Goal: Use online tool/utility: Utilize a website feature to perform a specific function

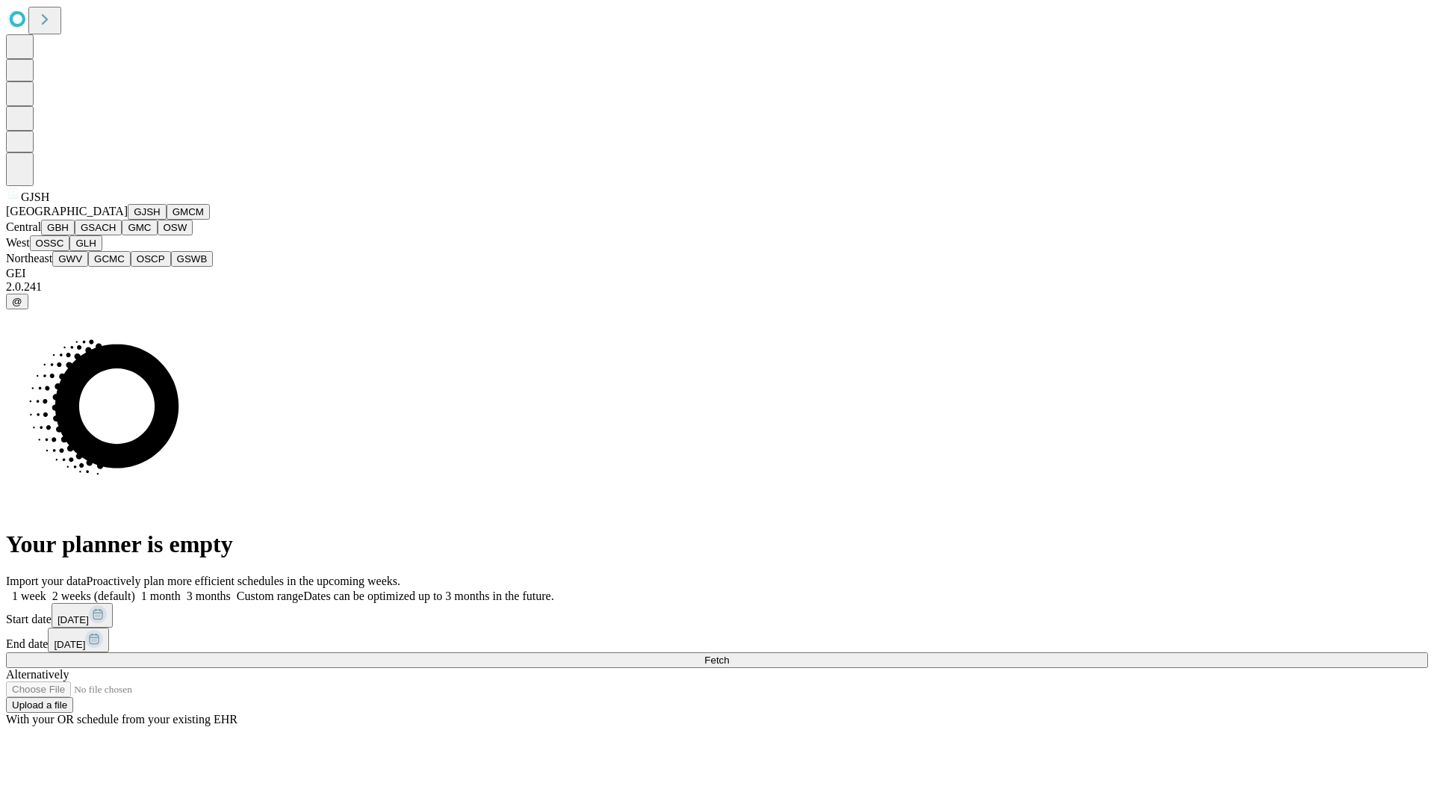
click at [128, 220] on button "GJSH" at bounding box center [147, 212] width 39 height 16
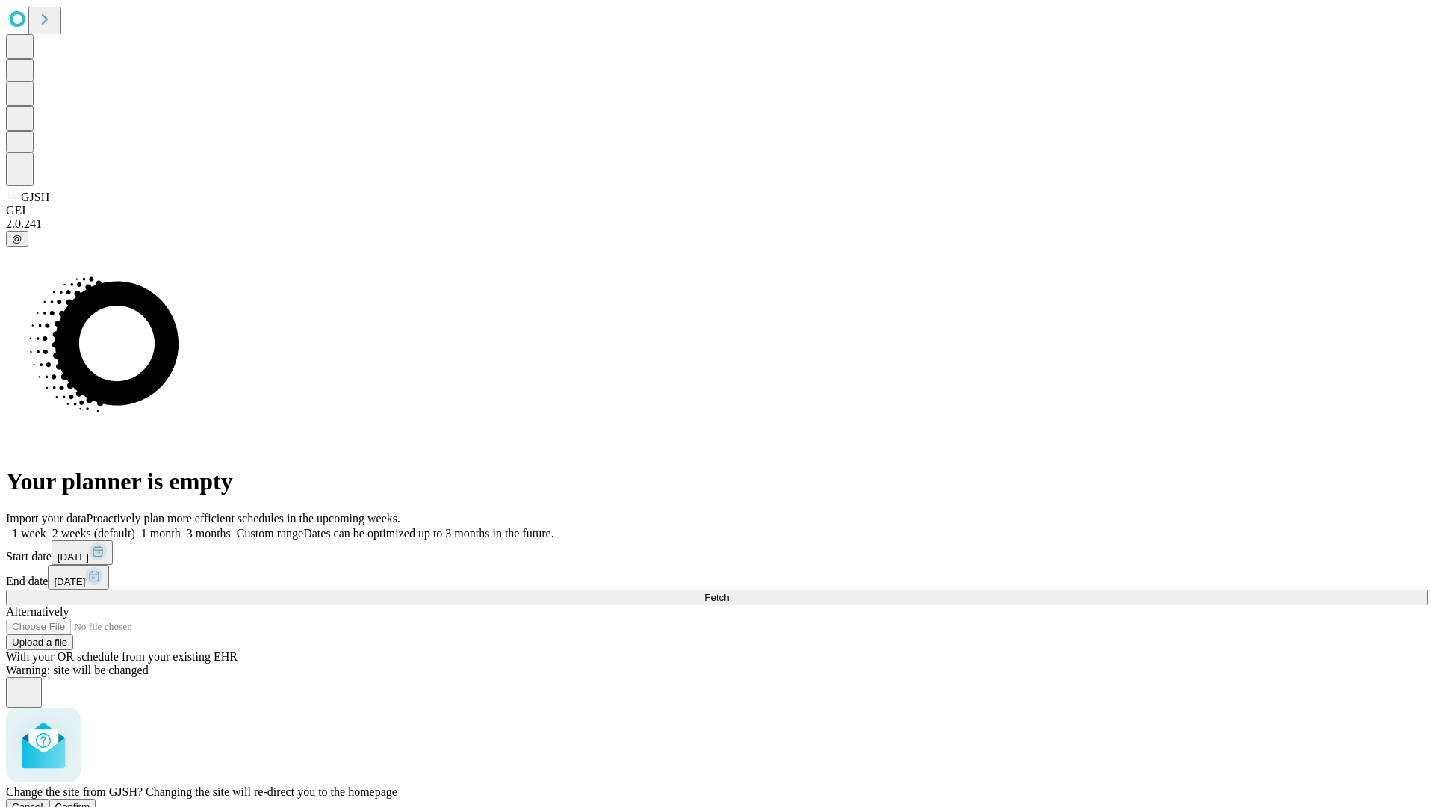
click at [90, 801] on span "Confirm" at bounding box center [72, 806] width 35 height 11
click at [181, 527] on label "1 month" at bounding box center [158, 533] width 46 height 13
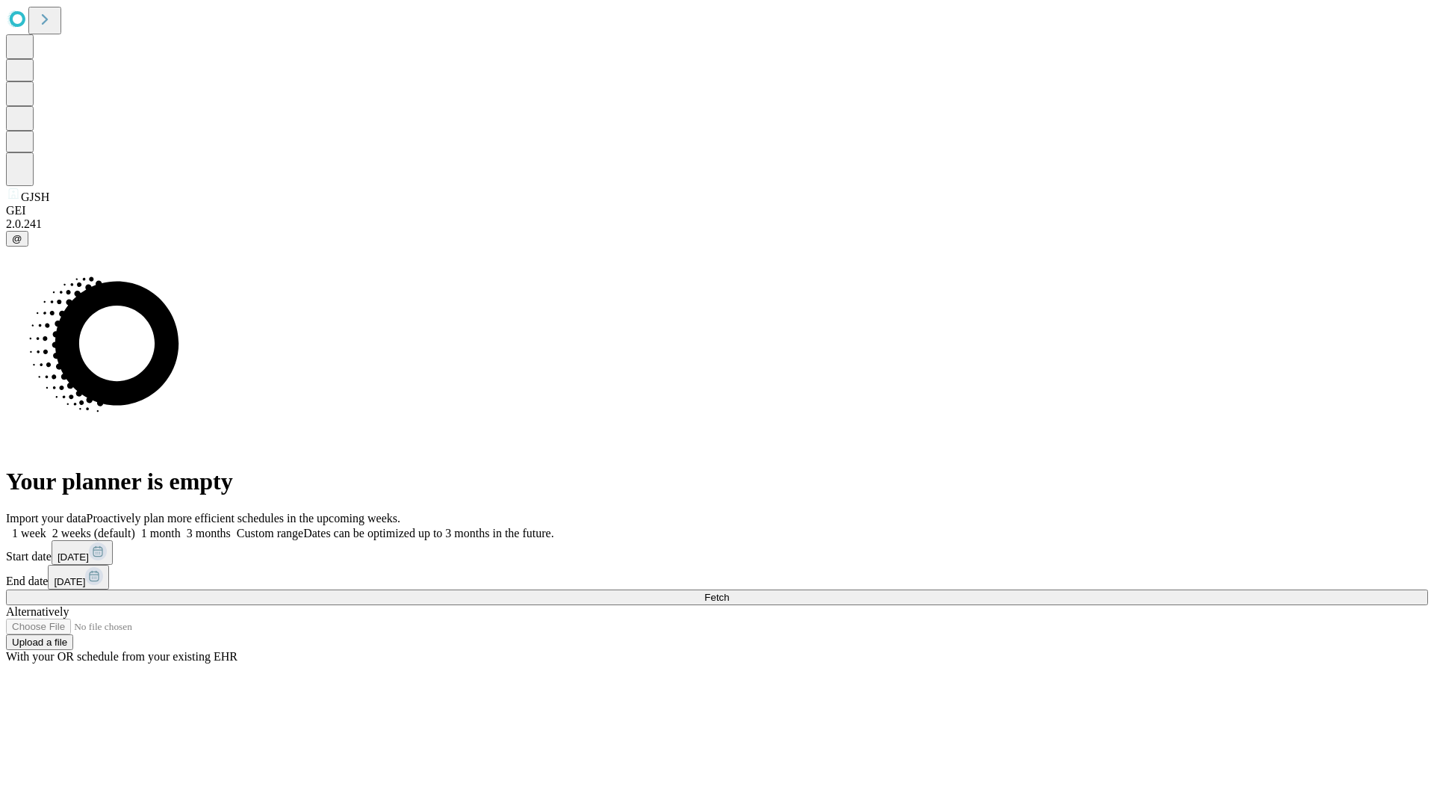
click at [729, 592] on span "Fetch" at bounding box center [717, 597] width 25 height 11
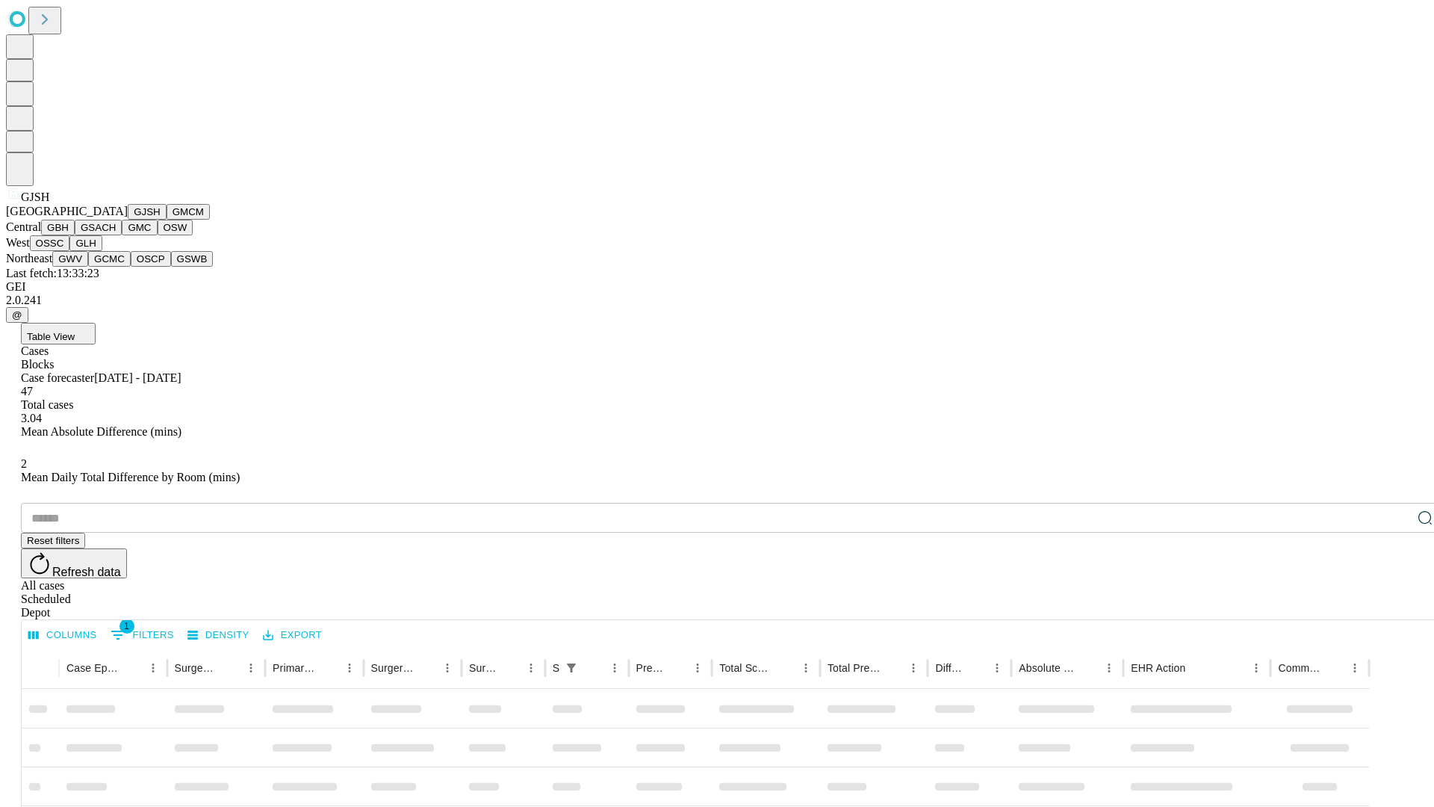
click at [167, 220] on button "GMCM" at bounding box center [188, 212] width 43 height 16
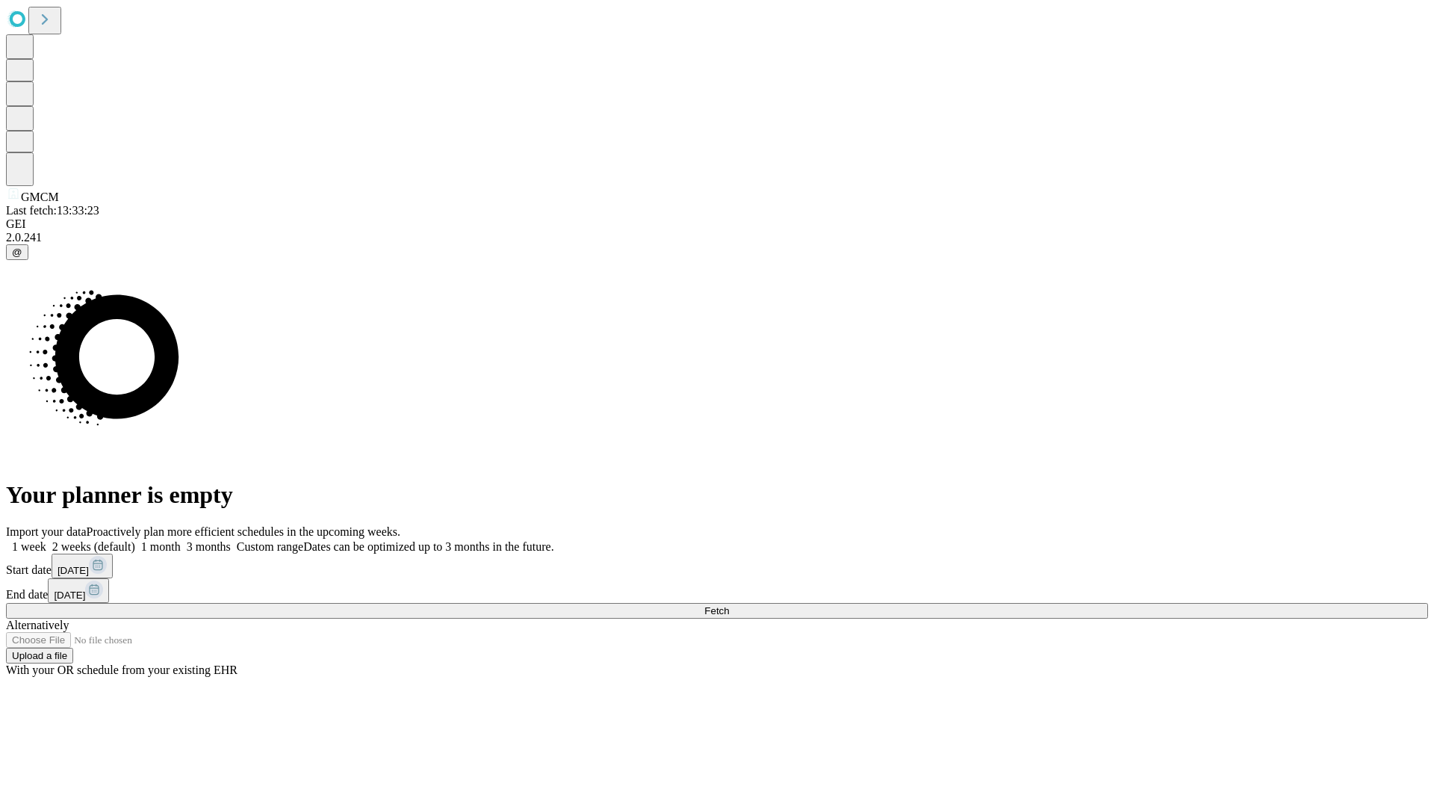
click at [181, 540] on label "1 month" at bounding box center [158, 546] width 46 height 13
click at [729, 605] on span "Fetch" at bounding box center [717, 610] width 25 height 11
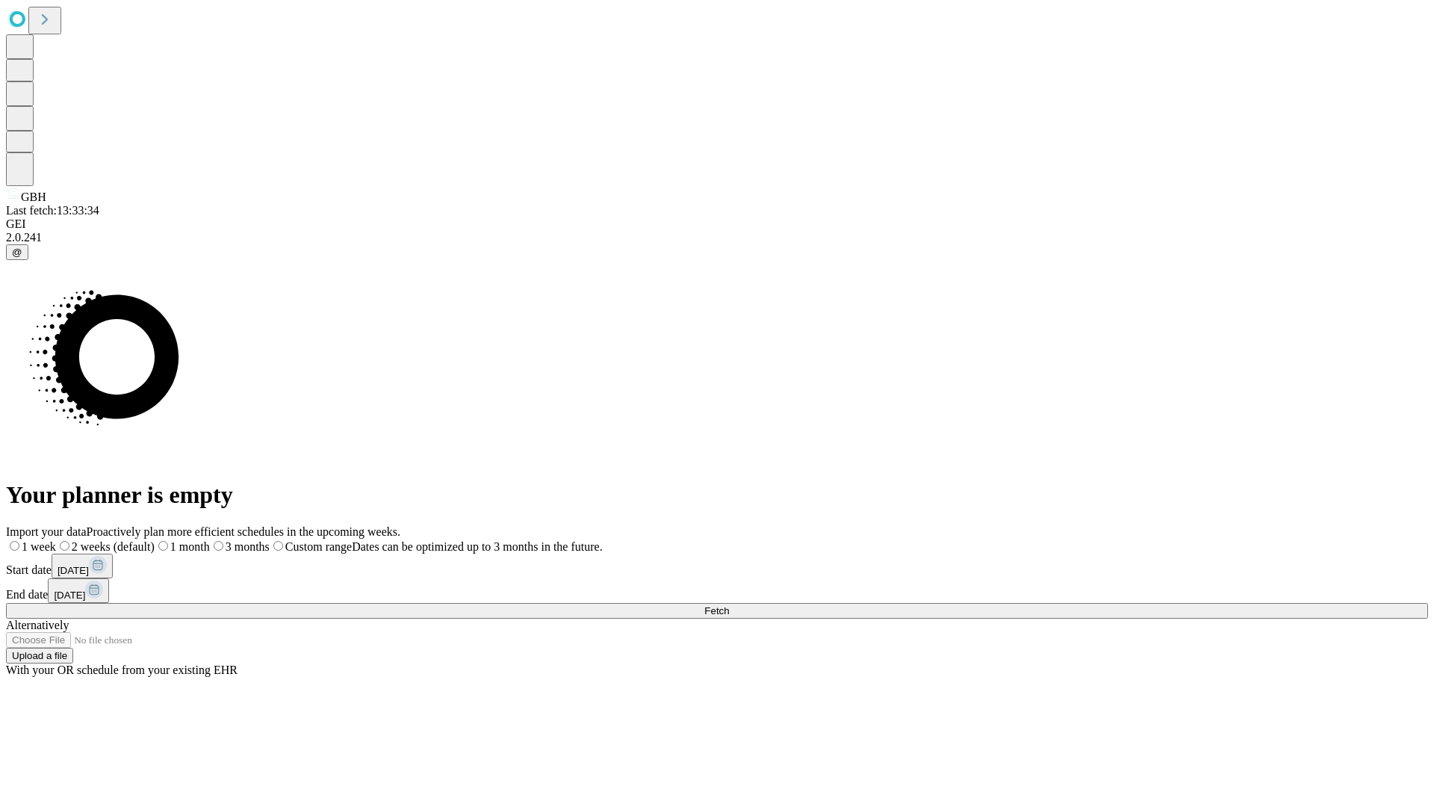
click at [210, 540] on label "1 month" at bounding box center [182, 546] width 55 height 13
click at [729, 605] on span "Fetch" at bounding box center [717, 610] width 25 height 11
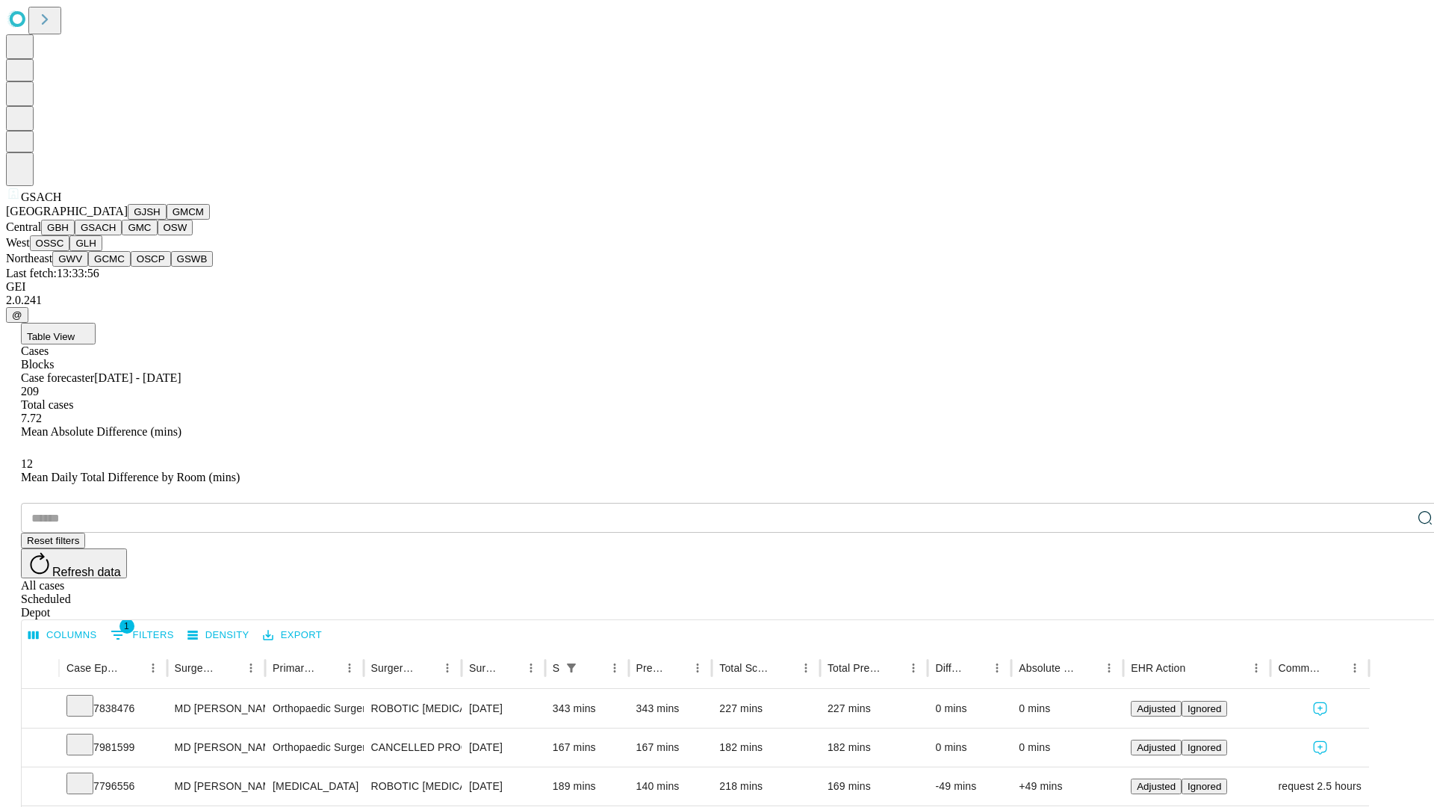
click at [122, 235] on button "GMC" at bounding box center [139, 228] width 35 height 16
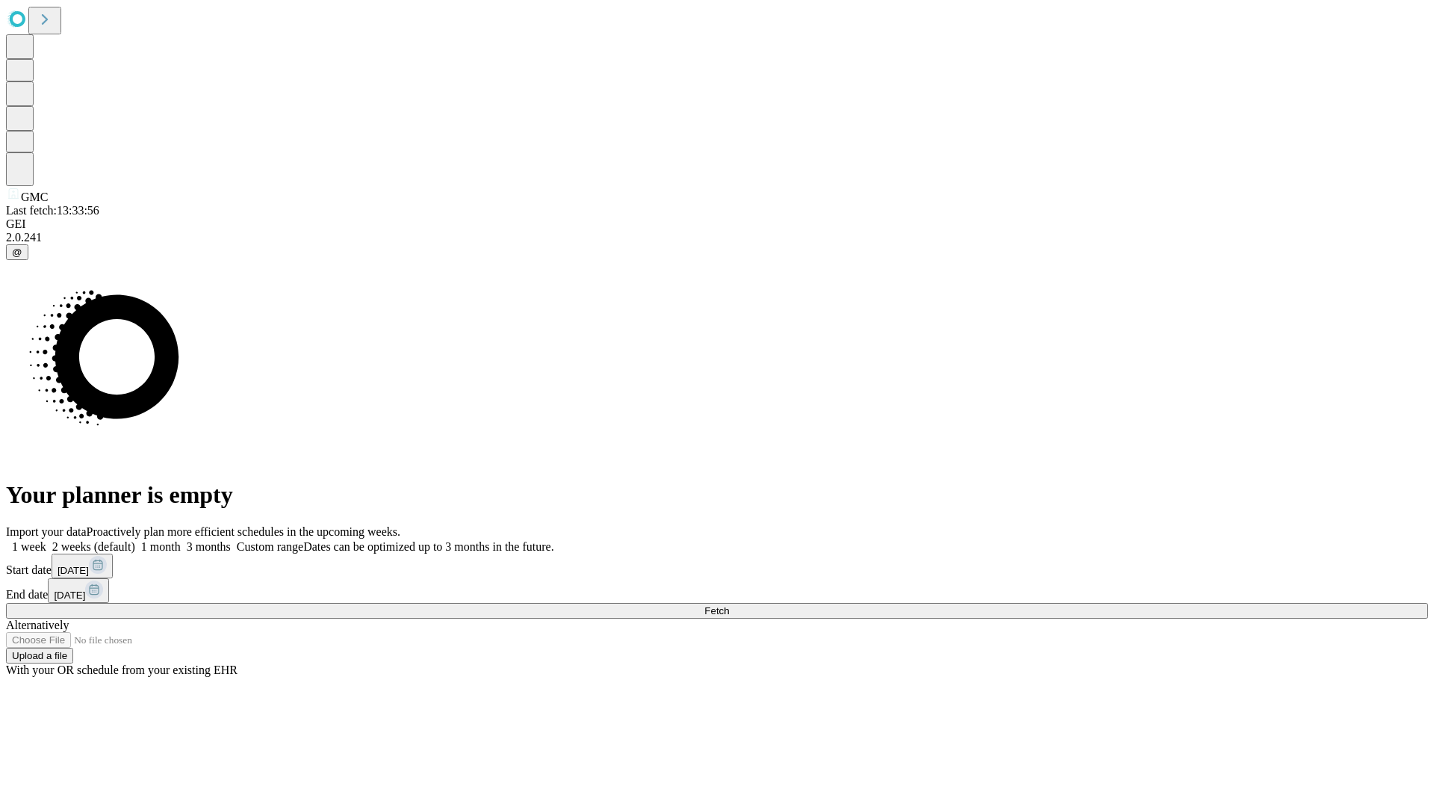
click at [181, 540] on label "1 month" at bounding box center [158, 546] width 46 height 13
click at [729, 605] on span "Fetch" at bounding box center [717, 610] width 25 height 11
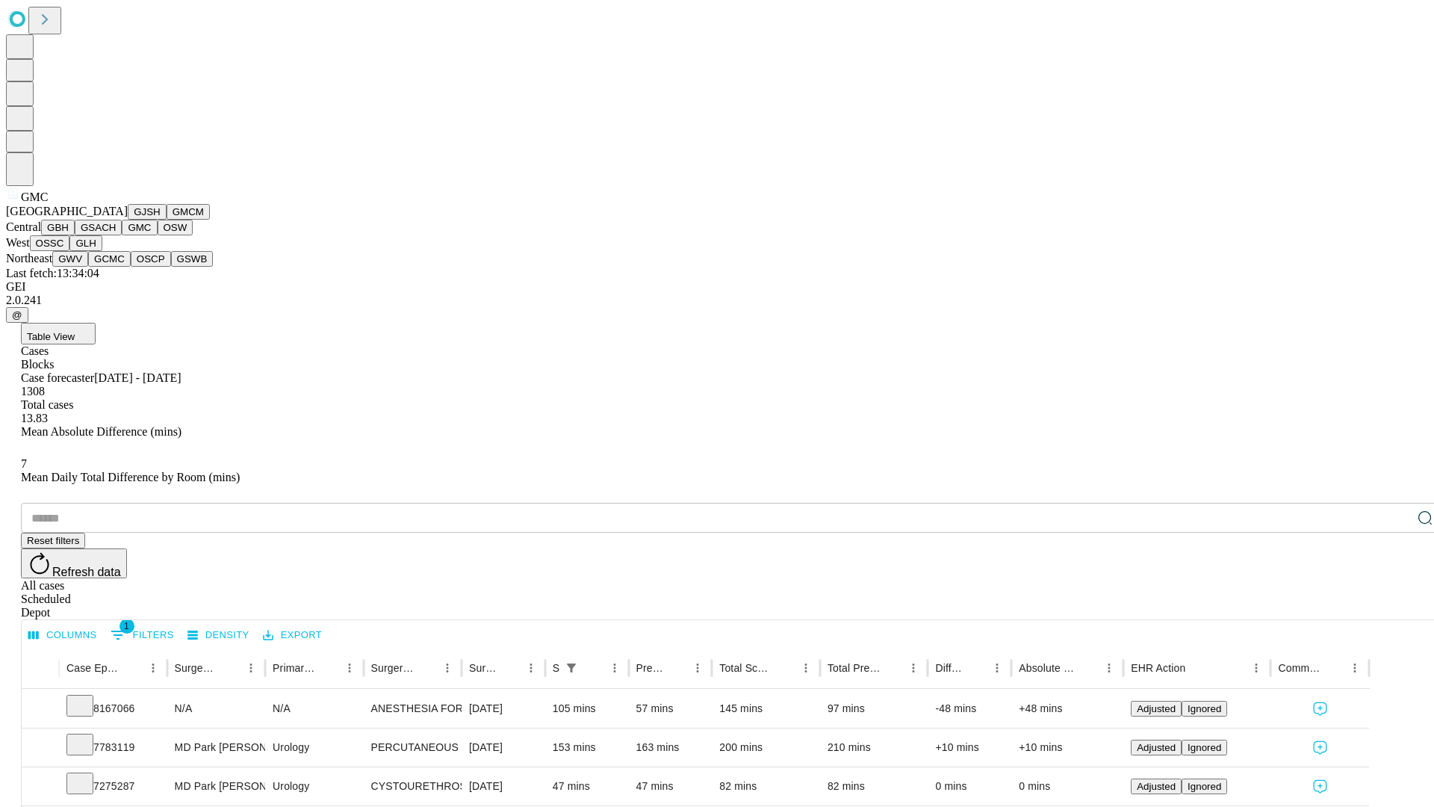
click at [158, 235] on button "OSW" at bounding box center [176, 228] width 36 height 16
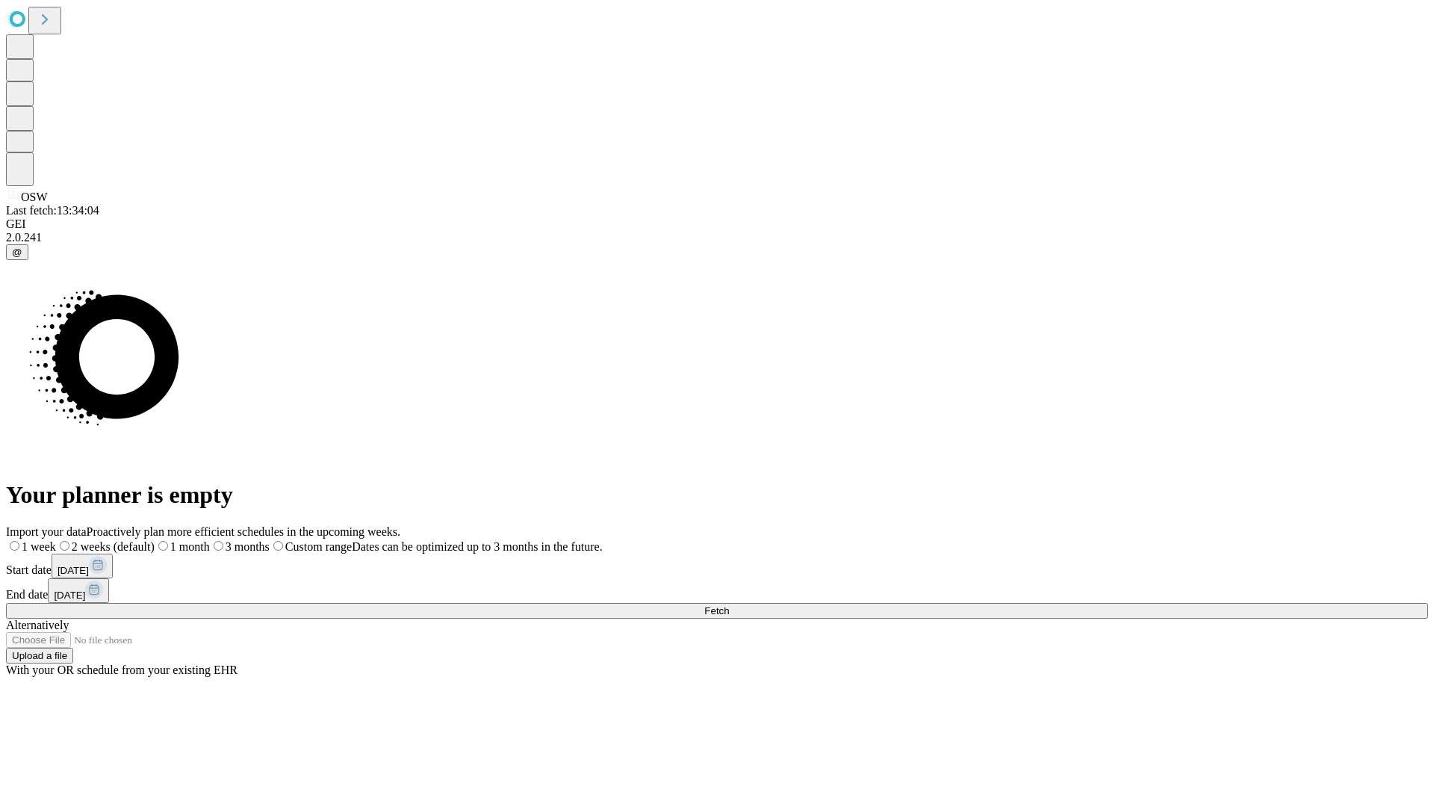
click at [210, 540] on label "1 month" at bounding box center [182, 546] width 55 height 13
click at [729, 605] on span "Fetch" at bounding box center [717, 610] width 25 height 11
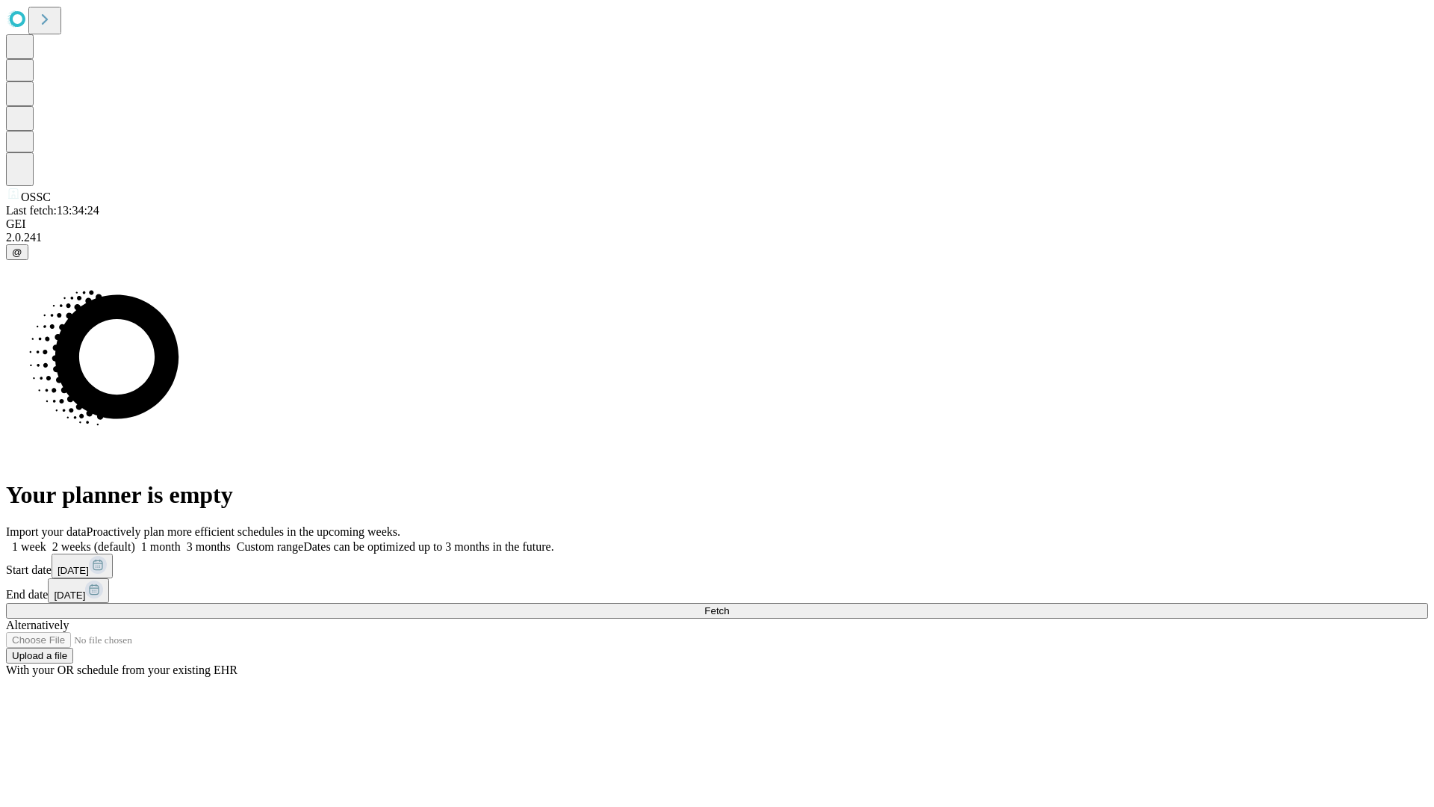
click at [181, 540] on label "1 month" at bounding box center [158, 546] width 46 height 13
click at [729, 605] on span "Fetch" at bounding box center [717, 610] width 25 height 11
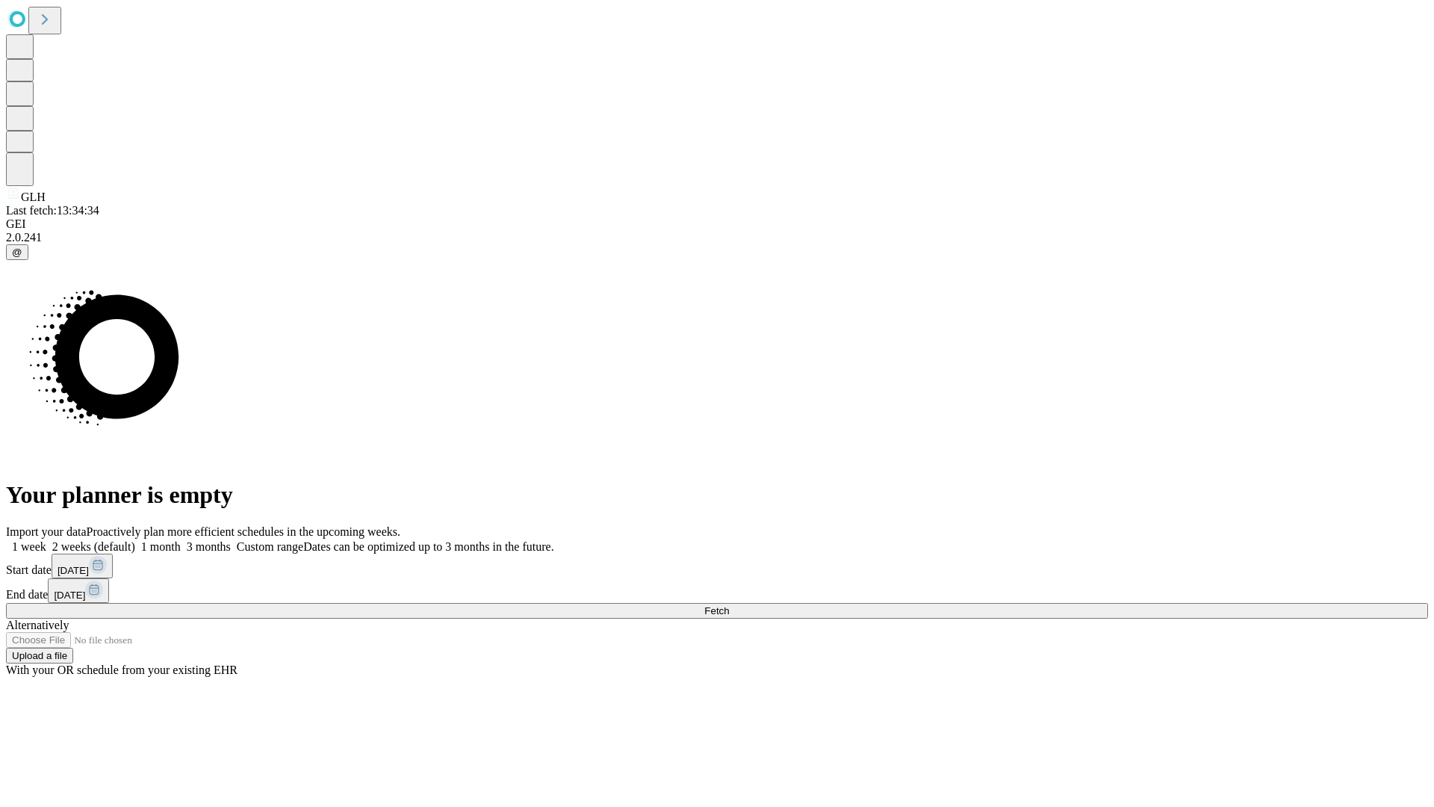
click at [181, 540] on label "1 month" at bounding box center [158, 546] width 46 height 13
click at [729, 605] on span "Fetch" at bounding box center [717, 610] width 25 height 11
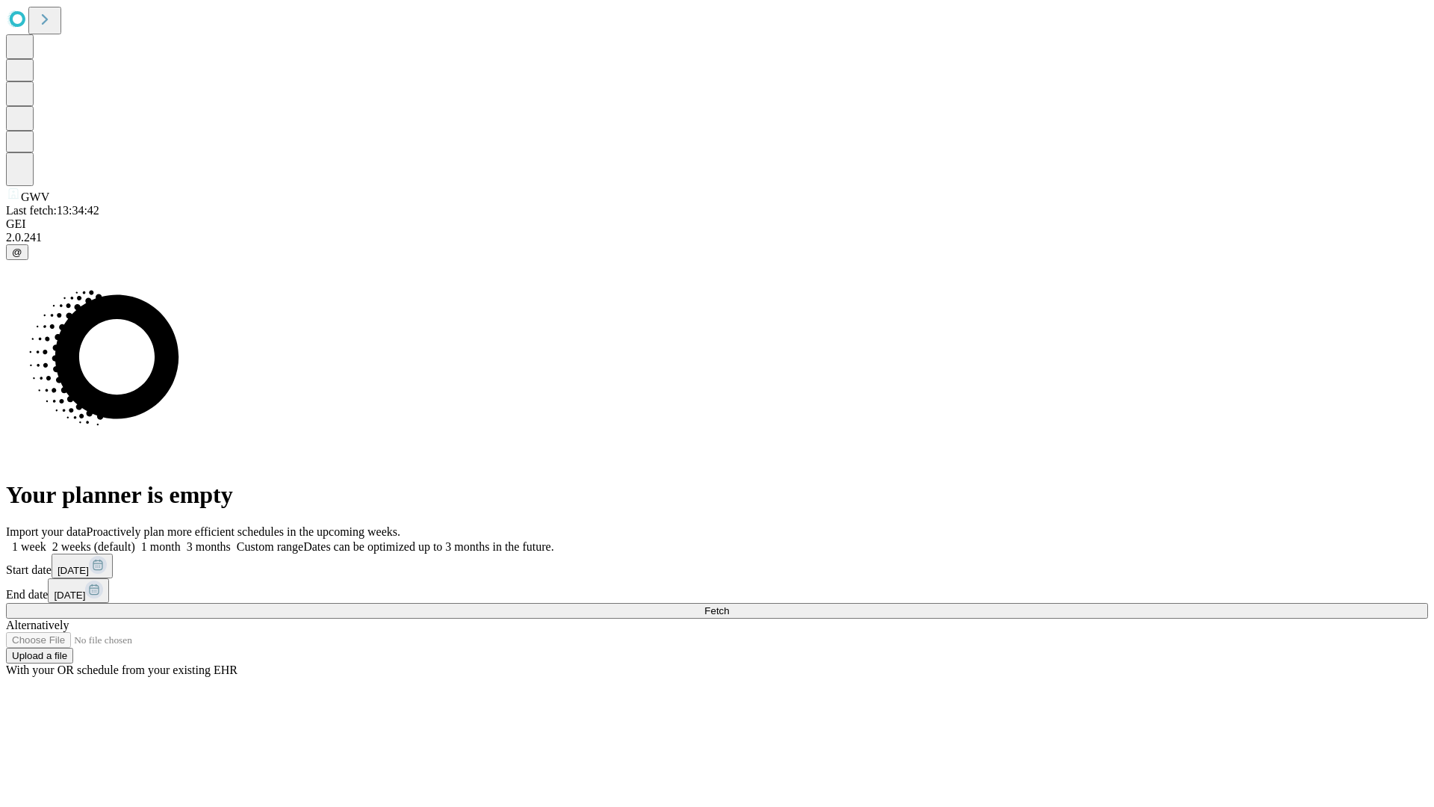
click at [181, 540] on label "1 month" at bounding box center [158, 546] width 46 height 13
click at [729, 605] on span "Fetch" at bounding box center [717, 610] width 25 height 11
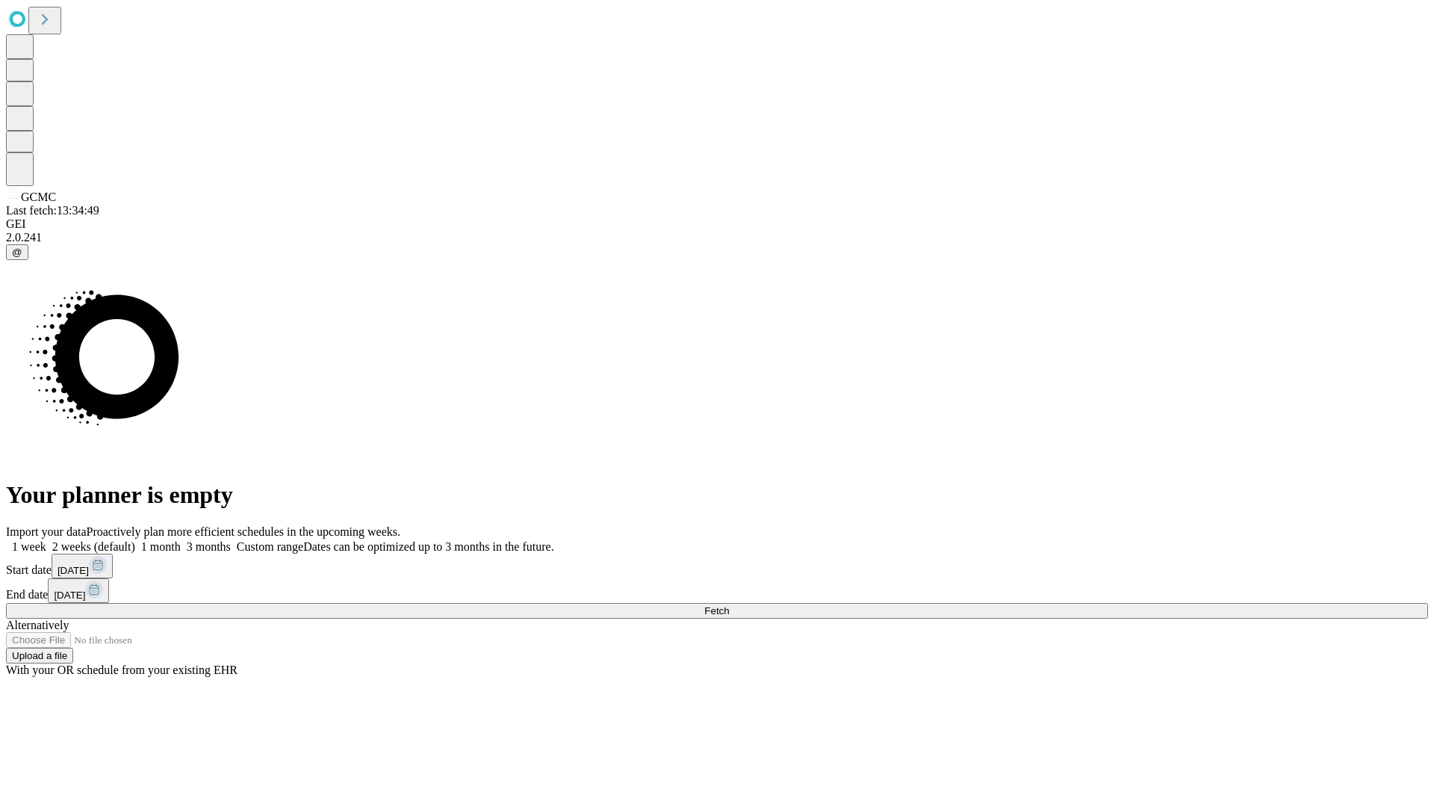
click at [729, 605] on span "Fetch" at bounding box center [717, 610] width 25 height 11
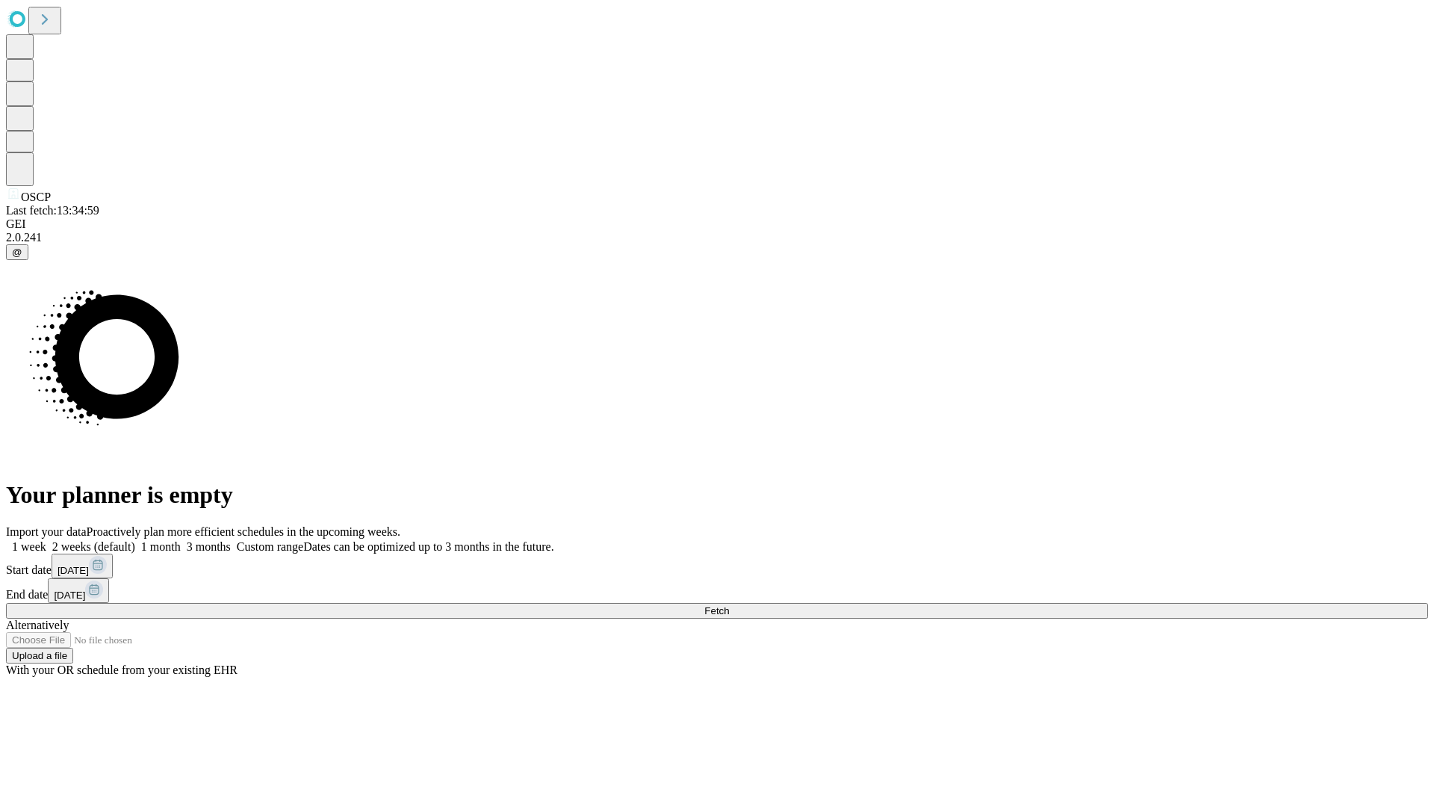
click at [181, 540] on label "1 month" at bounding box center [158, 546] width 46 height 13
click at [729, 605] on span "Fetch" at bounding box center [717, 610] width 25 height 11
